Goal: Information Seeking & Learning: Learn about a topic

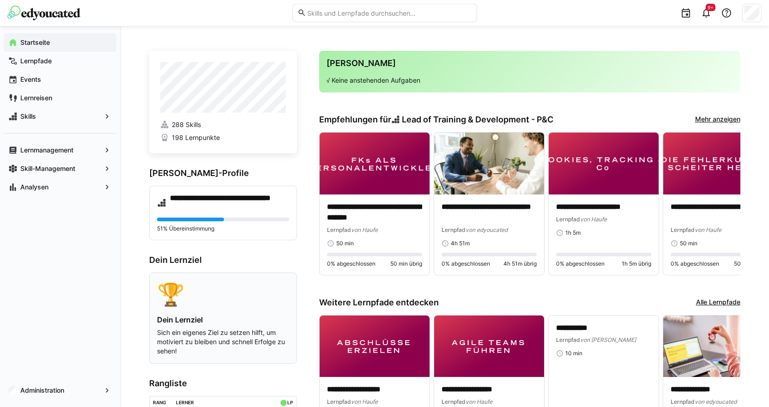
scroll to position [46, 0]
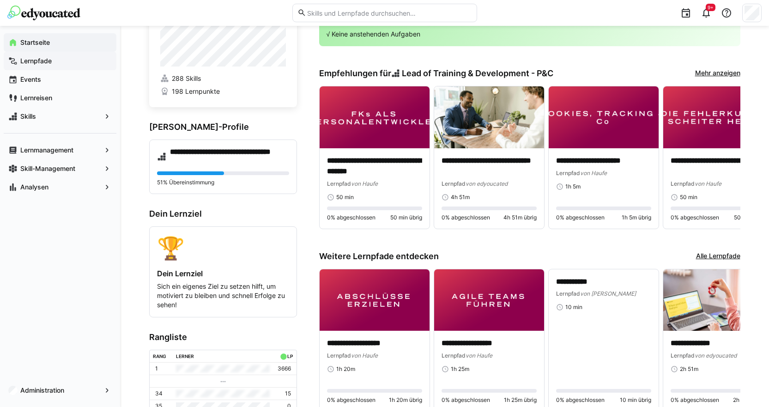
click at [0, 0] on app-navigation-label "Lernpfade" at bounding box center [0, 0] width 0 height 0
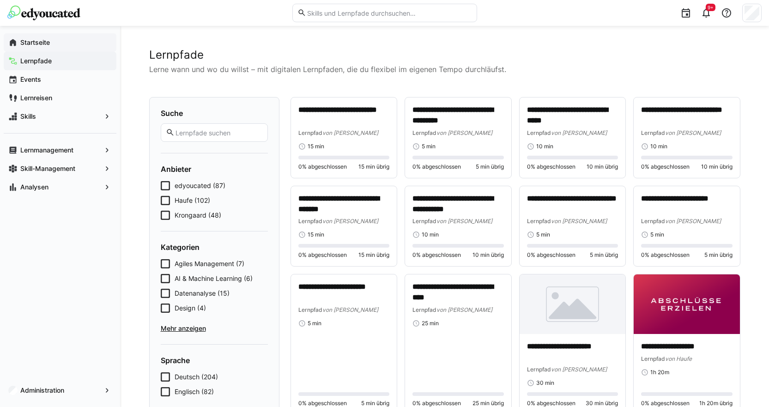
click at [0, 0] on app-navigation-label "Startseite" at bounding box center [0, 0] width 0 height 0
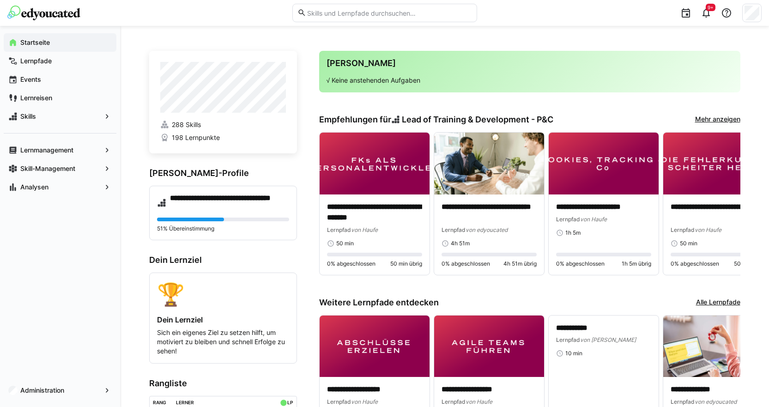
click at [405, 68] on h3 "Deine Agenda" at bounding box center [529, 63] width 406 height 10
click at [333, 10] on input "text" at bounding box center [388, 13] width 165 height 8
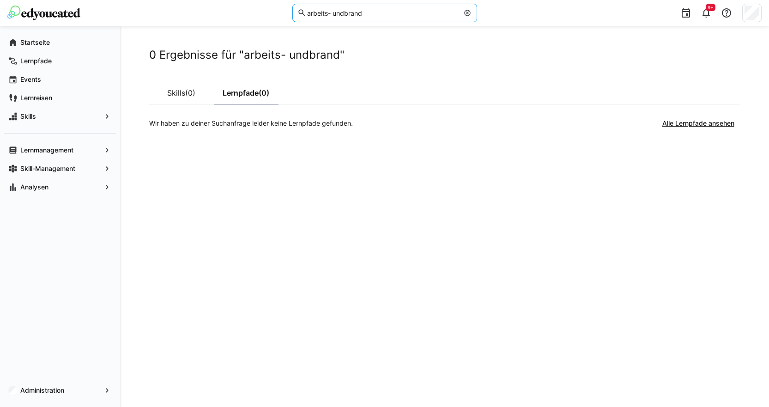
click at [345, 17] on input "arbeits- undbrand" at bounding box center [382, 13] width 152 height 8
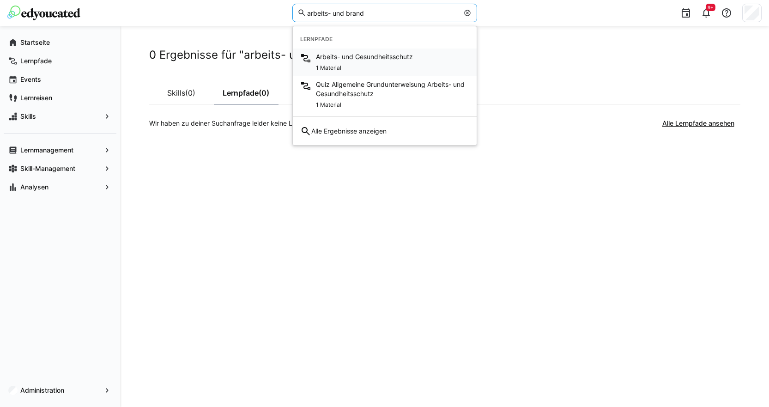
type input "arbeits- und brand"
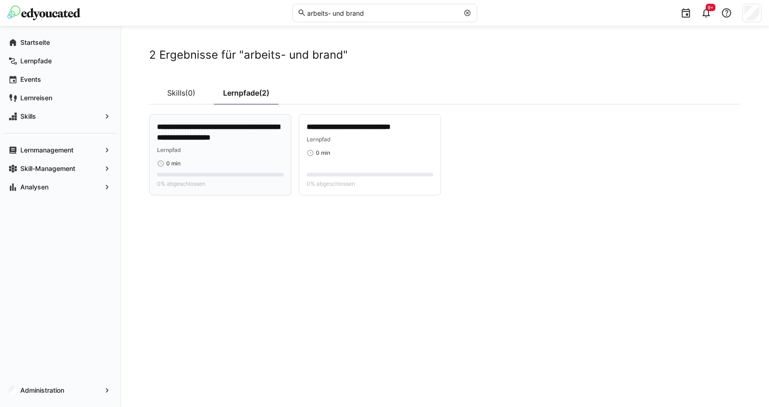
click at [223, 141] on p "**********" at bounding box center [220, 132] width 126 height 21
